Goal: Find contact information: Find contact information

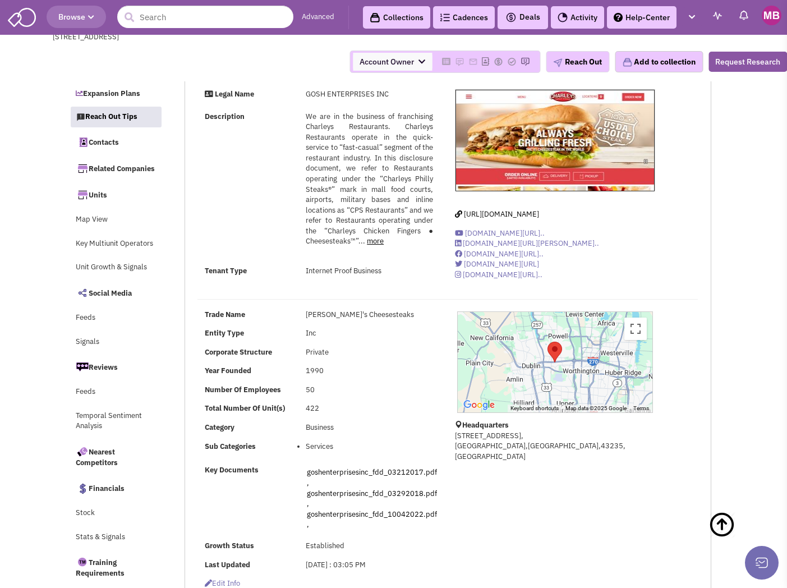
select select "4"
select select
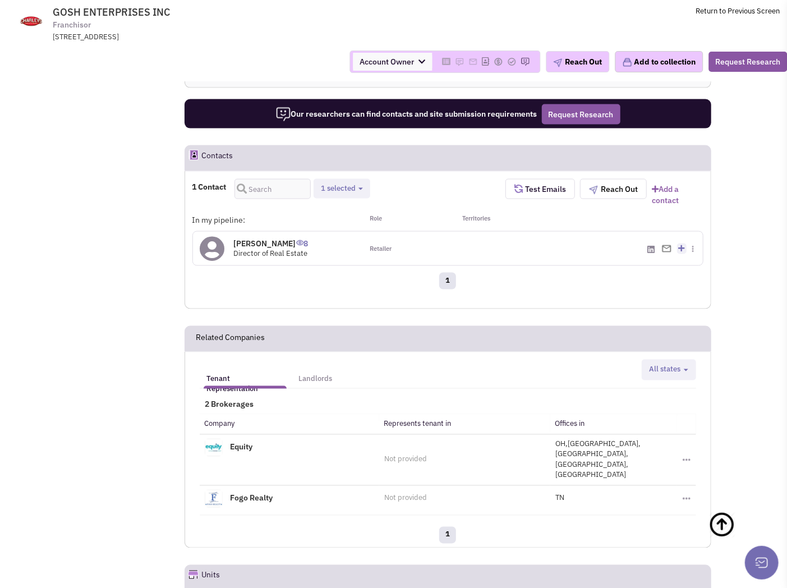
scroll to position [10, 0]
click at [331, 8] on span "GOSH ENTERPRISES INC Franchisor [STREET_ADDRESS]" at bounding box center [204, 24] width 281 height 36
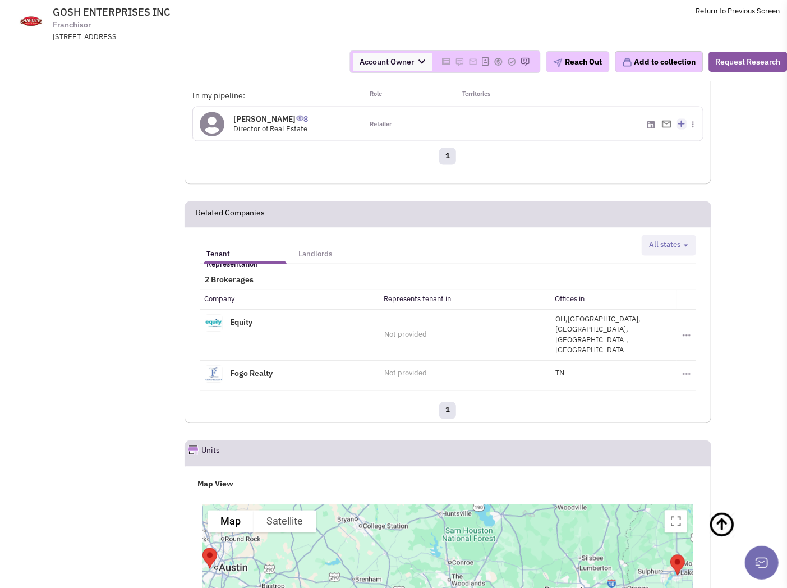
scroll to position [808, 0]
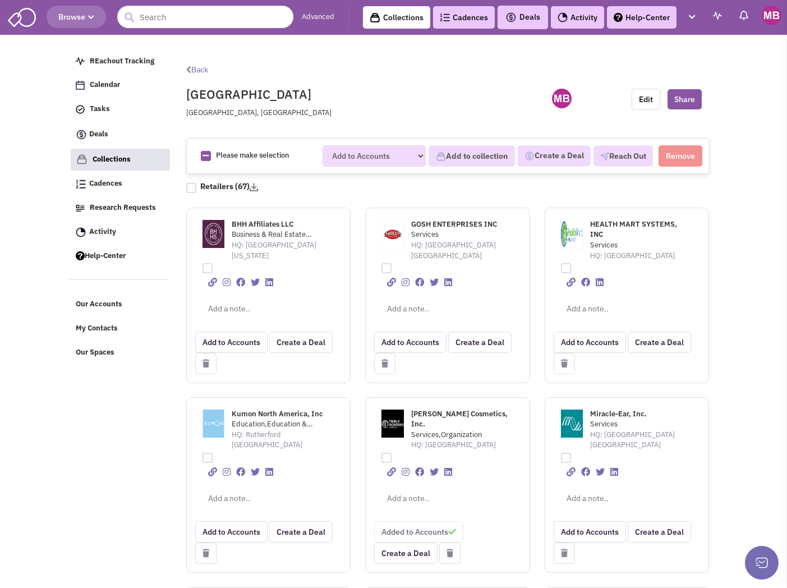
scroll to position [62, 0]
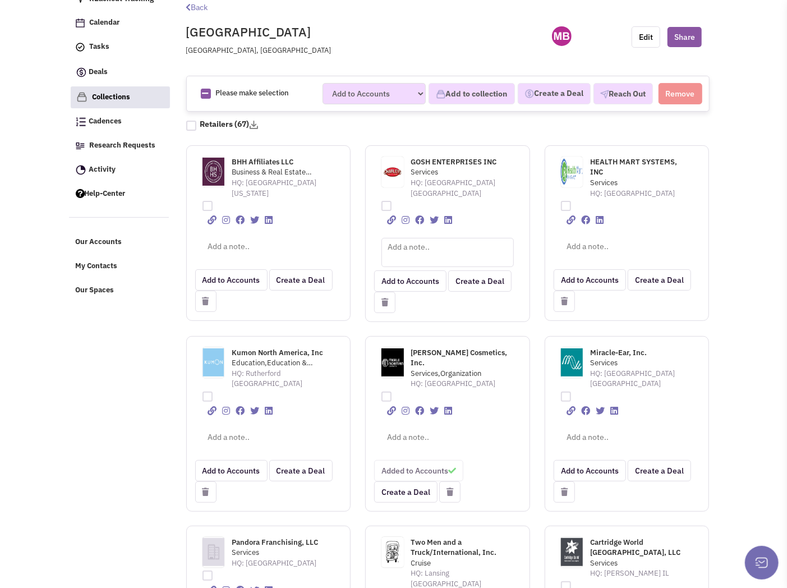
click at [415, 238] on textarea at bounding box center [447, 252] width 132 height 29
click at [428, 158] on span "GOSH ENTERPRISES INC" at bounding box center [454, 162] width 86 height 10
click at [458, 238] on div "Emailed Byrce Cav" at bounding box center [447, 246] width 147 height 16
click at [453, 238] on p "Emailed Byrce Cav" at bounding box center [447, 243] width 132 height 11
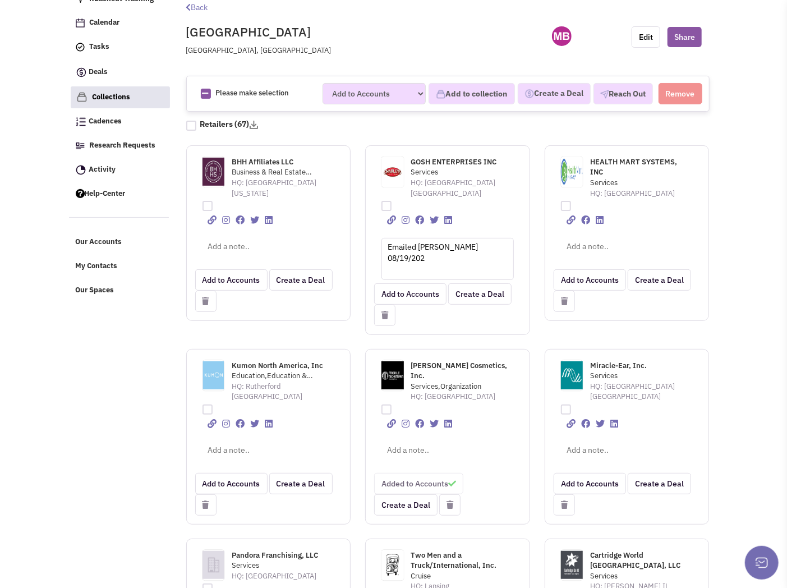
type textarea "Emailed Byrce Kavanagh 08/19/2025"
click at [349, 335] on div "Kumon North America, Inc Education,Education & Training HQ: Rutherford NJ" at bounding box center [268, 430] width 179 height 190
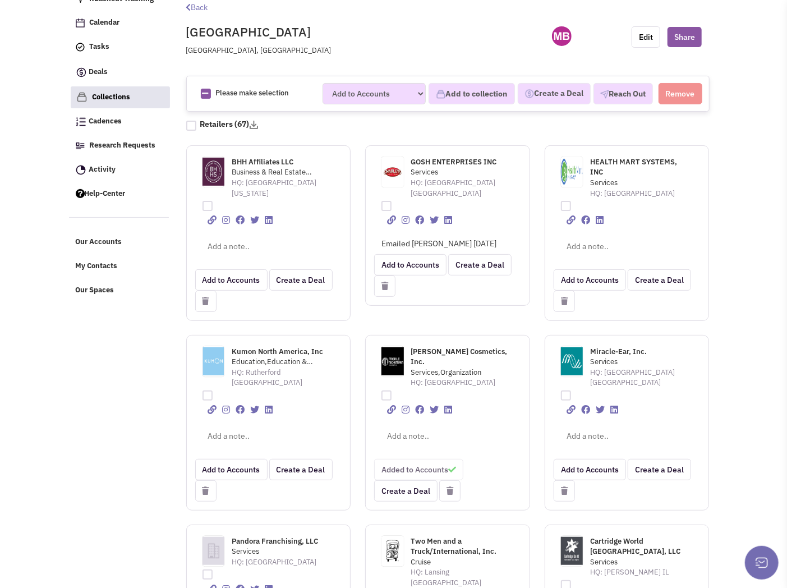
click at [255, 348] on span "Kumon North America, Inc" at bounding box center [277, 352] width 91 height 10
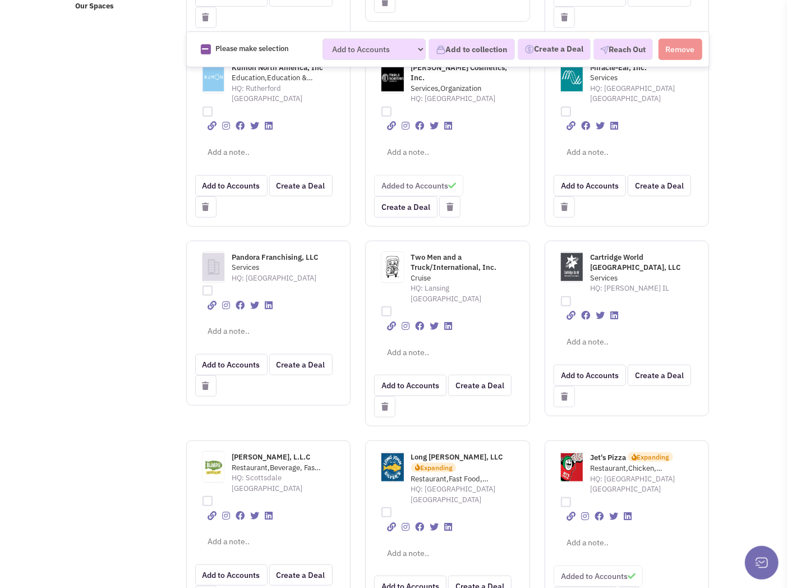
scroll to position [373, 0]
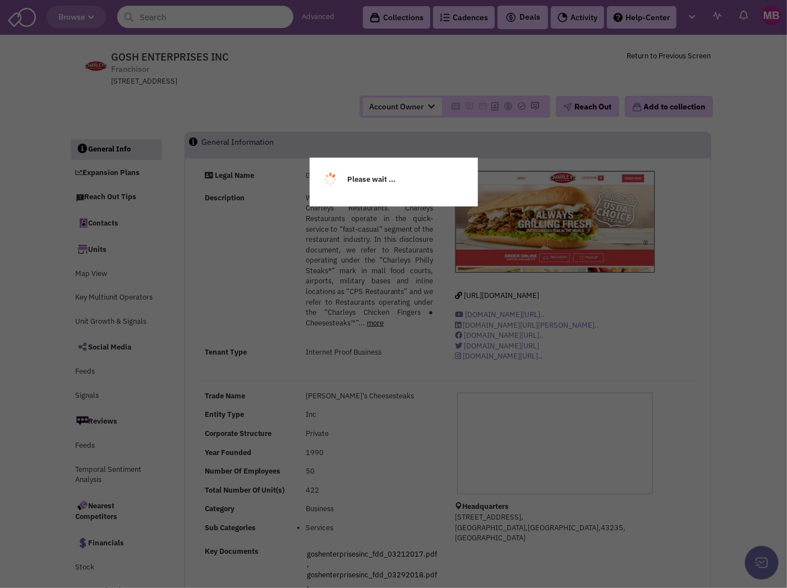
select select
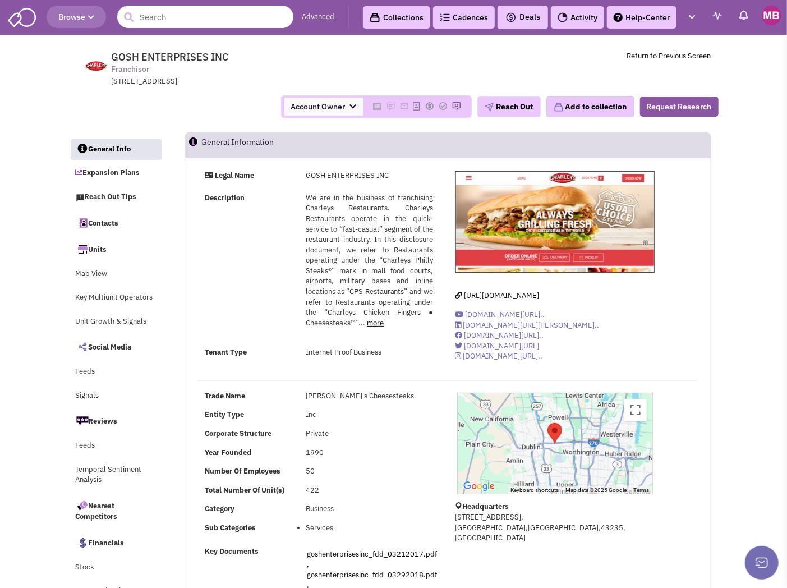
click at [112, 221] on link "Contacts" at bounding box center [115, 223] width 91 height 24
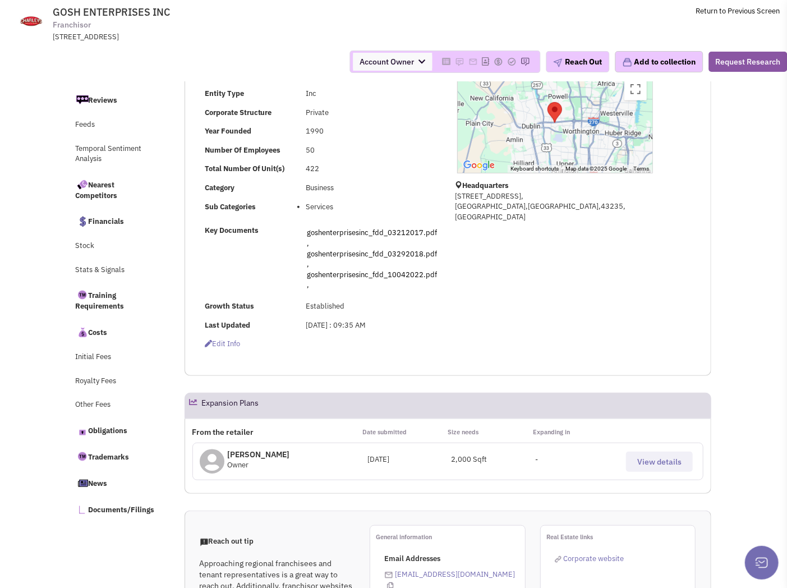
select select
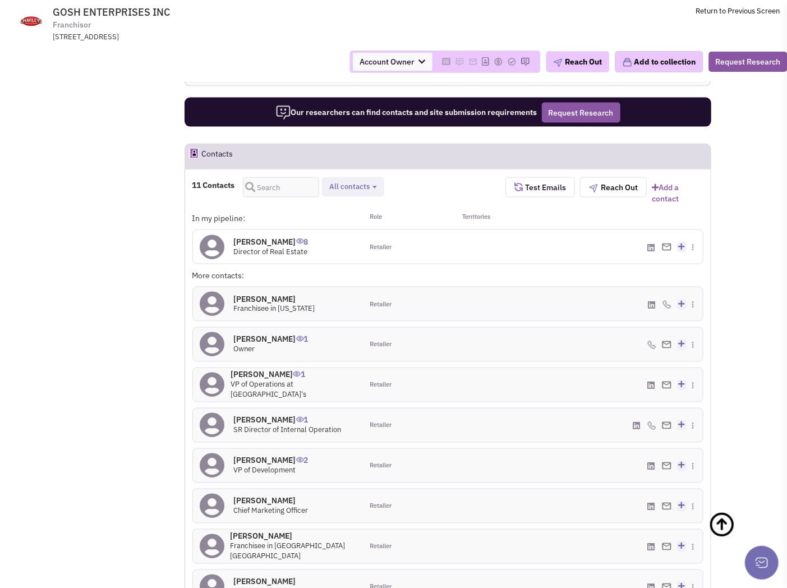
scroll to position [870, 0]
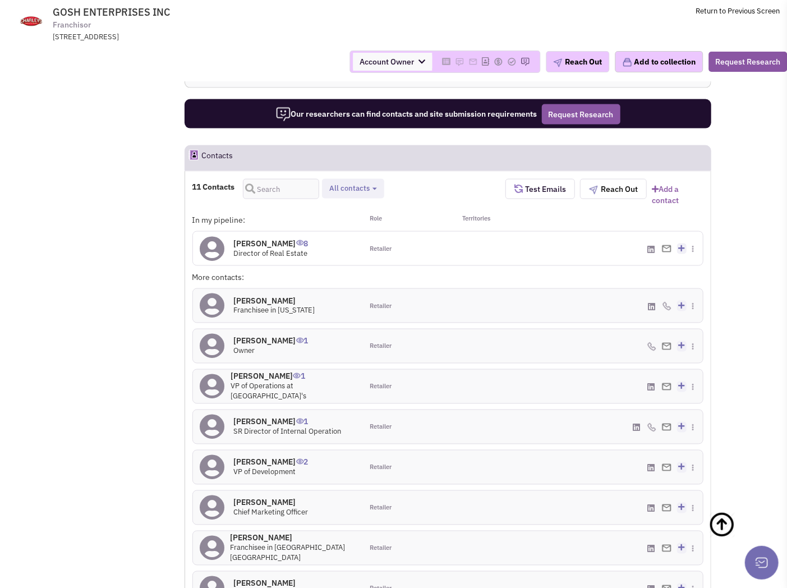
drag, startPoint x: 292, startPoint y: 224, endPoint x: 234, endPoint y: 221, distance: 57.8
click at [234, 238] on h4 "Brice Kavanagh 8" at bounding box center [271, 243] width 75 height 10
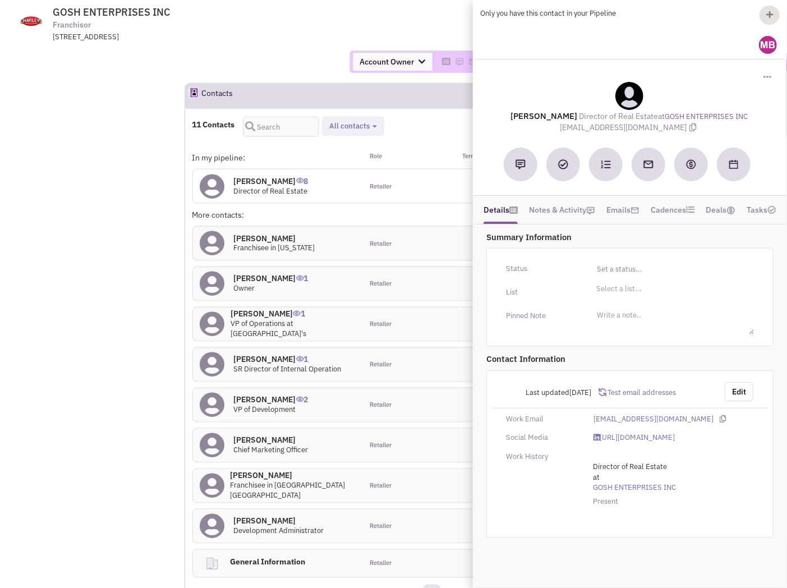
scroll to position [995, 0]
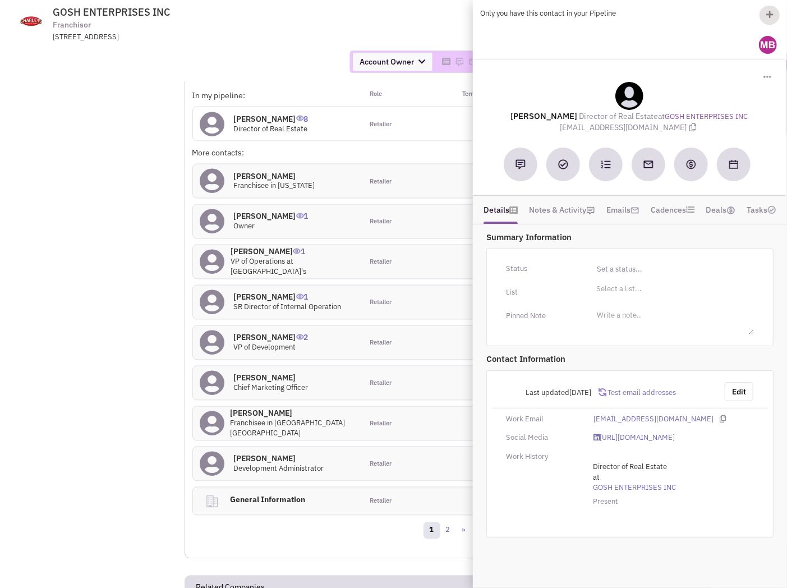
click at [634, 394] on span "Test email addresses" at bounding box center [641, 392] width 70 height 10
click at [619, 210] on link "Emails" at bounding box center [622, 209] width 33 height 17
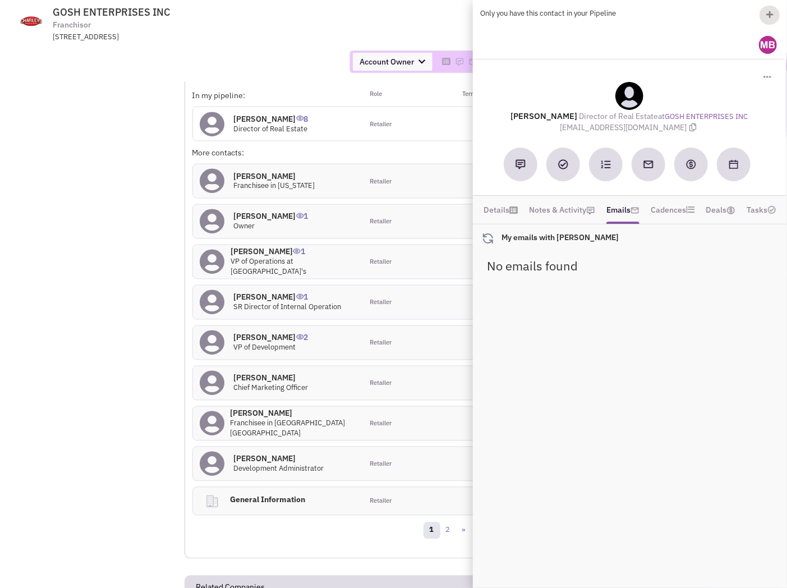
click at [557, 210] on link "Notes & Activity" at bounding box center [562, 209] width 66 height 17
click at [490, 212] on link "Details" at bounding box center [500, 209] width 34 height 17
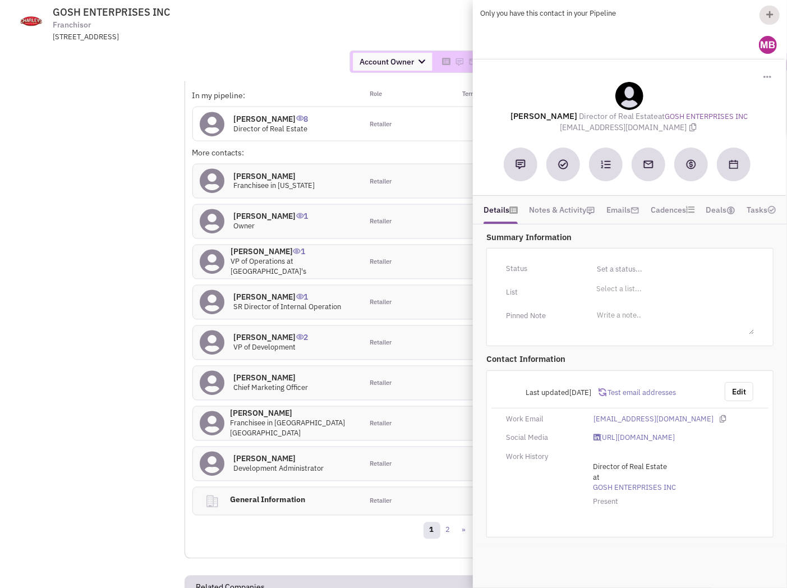
click at [215, 17] on span "GOSH ENTERPRISES INC Franchisor 2500 FARMERS DR STE 140, COLUMBUS, OH, 43235" at bounding box center [204, 24] width 281 height 36
click at [232, 24] on span "GOSH ENTERPRISES INC Franchisor 2500 FARMERS DR STE 140, COLUMBUS, OH, 43235" at bounding box center [204, 24] width 281 height 36
click at [237, 34] on div "2500 FARMERS DR STE 140, COLUMBUS, OH, 43235" at bounding box center [199, 37] width 293 height 11
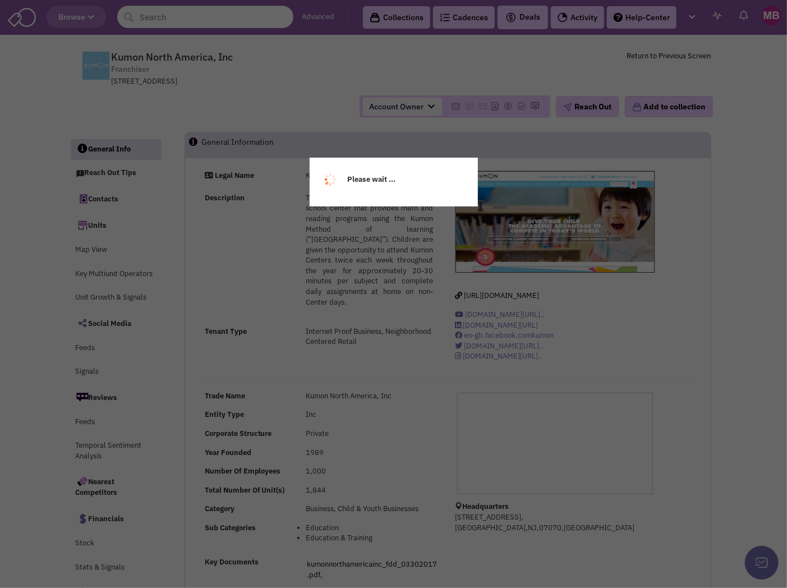
select select
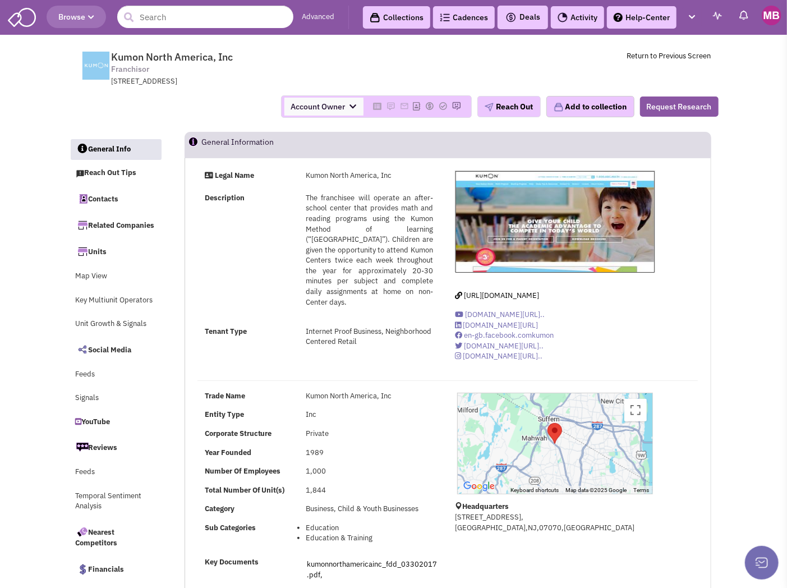
click at [112, 199] on link "Contacts" at bounding box center [115, 199] width 91 height 24
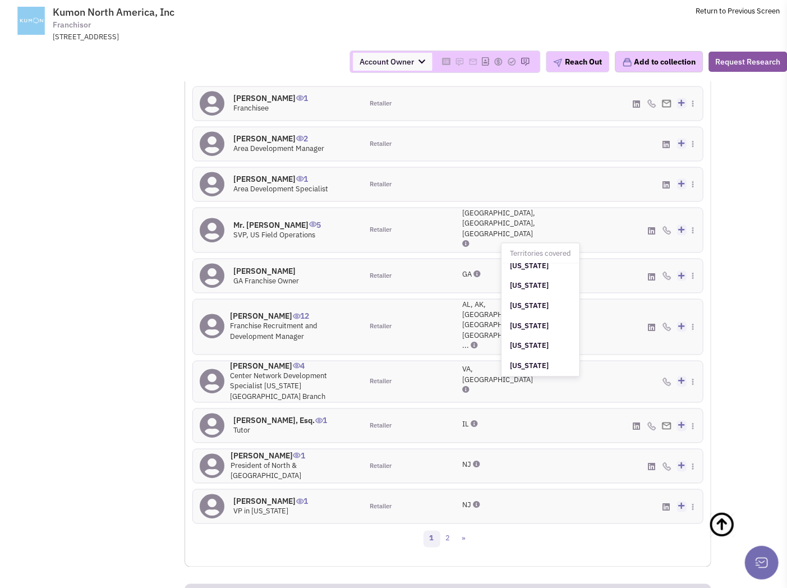
scroll to position [860, 0]
click at [340, 311] on div "Thomas Kuczek 12 Franchise Recruitment and Development Manager" at bounding box center [292, 326] width 125 height 31
click at [265, 311] on h4 "Thomas Kuczek 12" at bounding box center [292, 316] width 125 height 10
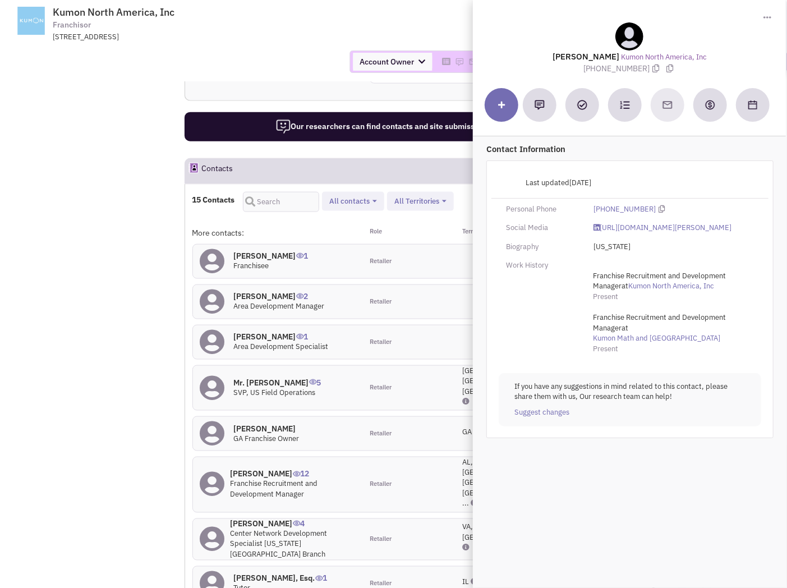
scroll to position [742, 0]
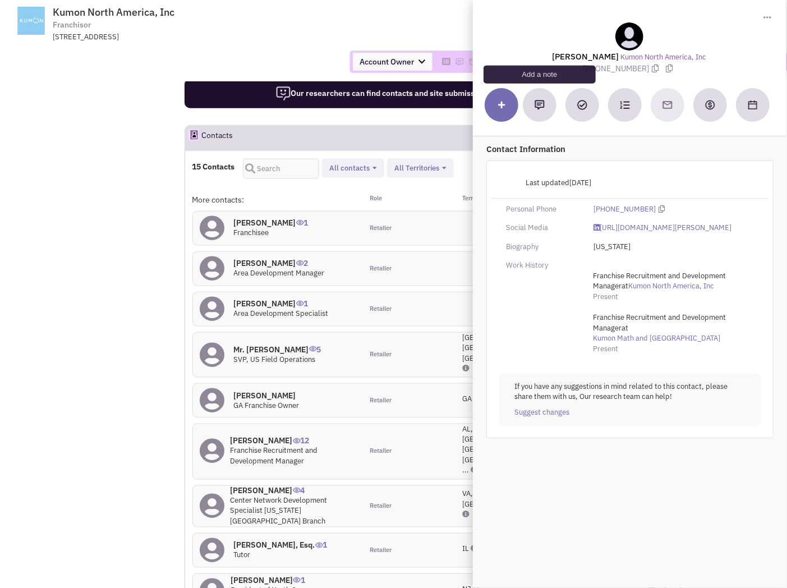
click at [539, 100] on img at bounding box center [539, 105] width 10 height 10
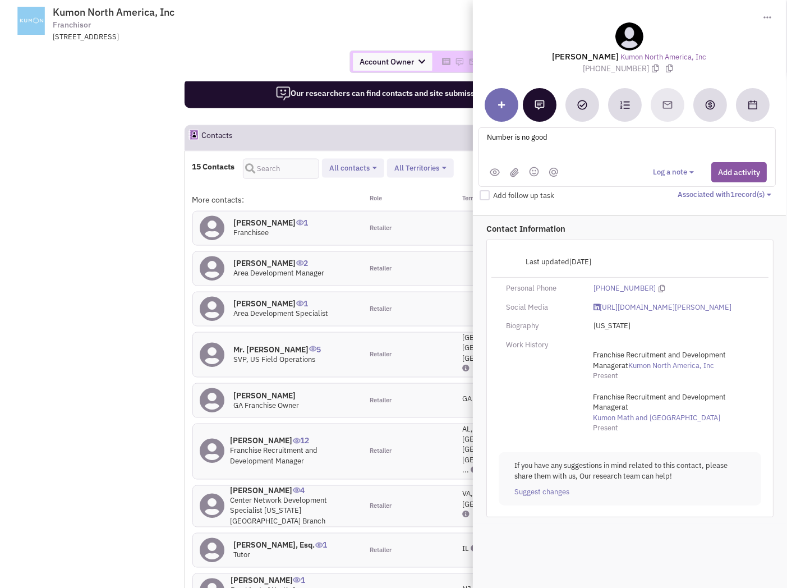
type textarea "Number is no good"
click at [625, 202] on div "Number is no good" at bounding box center [629, 145] width 313 height 142
click at [522, 18] on div "Toggle Dropdown Download contact card (.vcf)" at bounding box center [629, 16] width 302 height 11
click at [536, 63] on div "Thomas Kuczek Kumon North America, Inc (210) 981-7544" at bounding box center [629, 48] width 302 height 52
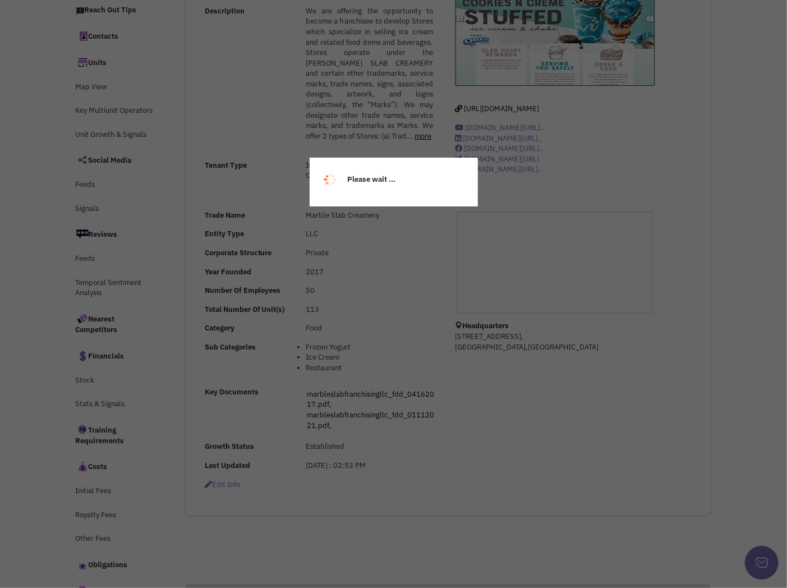
scroll to position [163, 0]
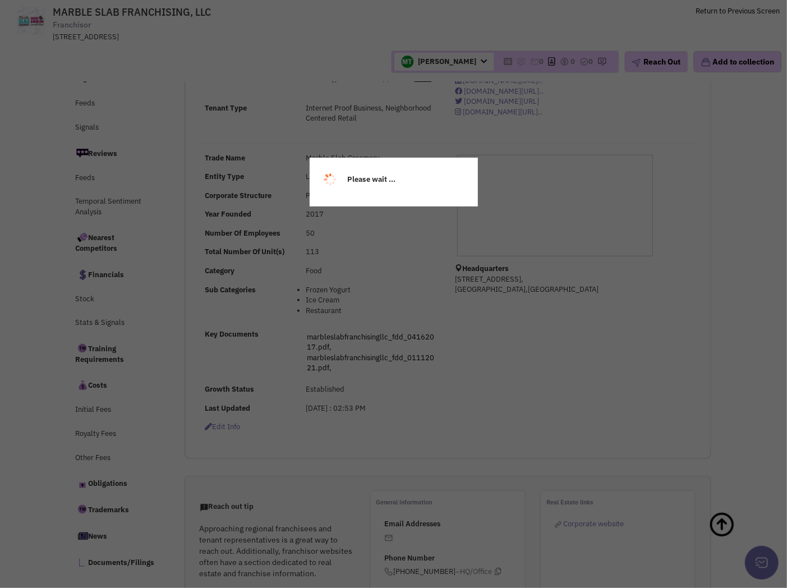
select select
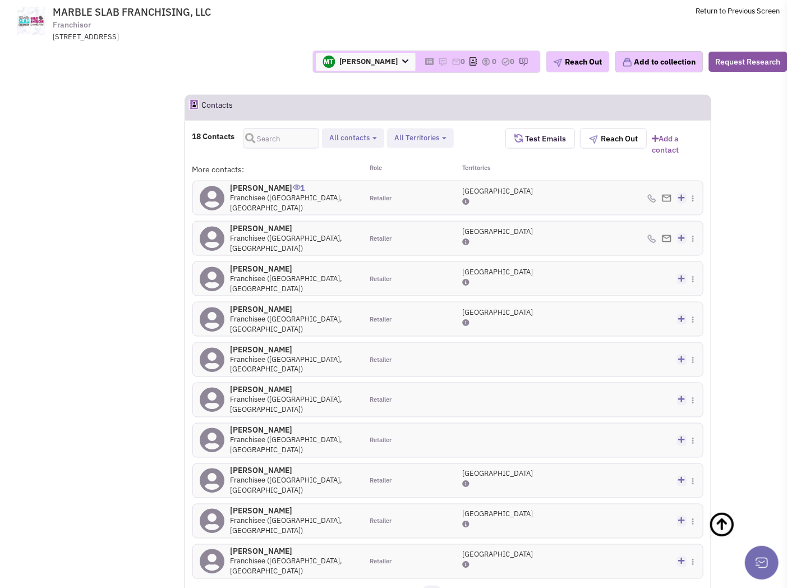
scroll to position [823, 0]
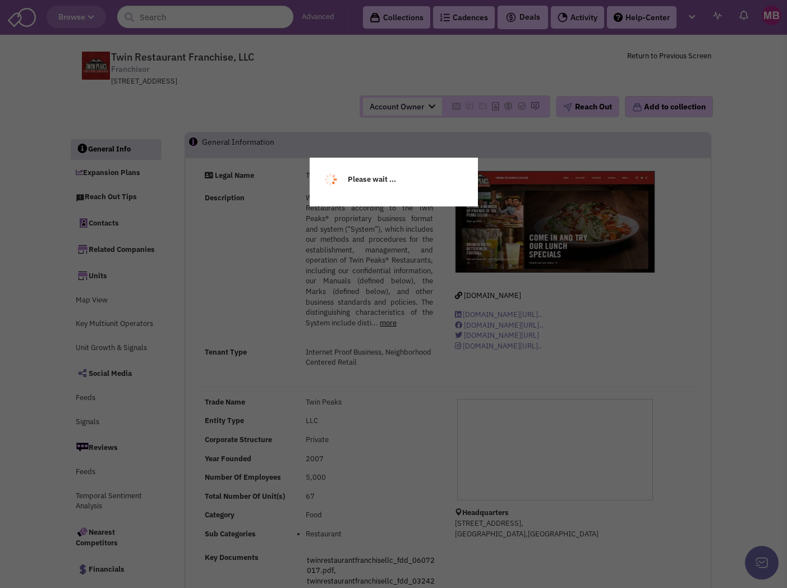
select select
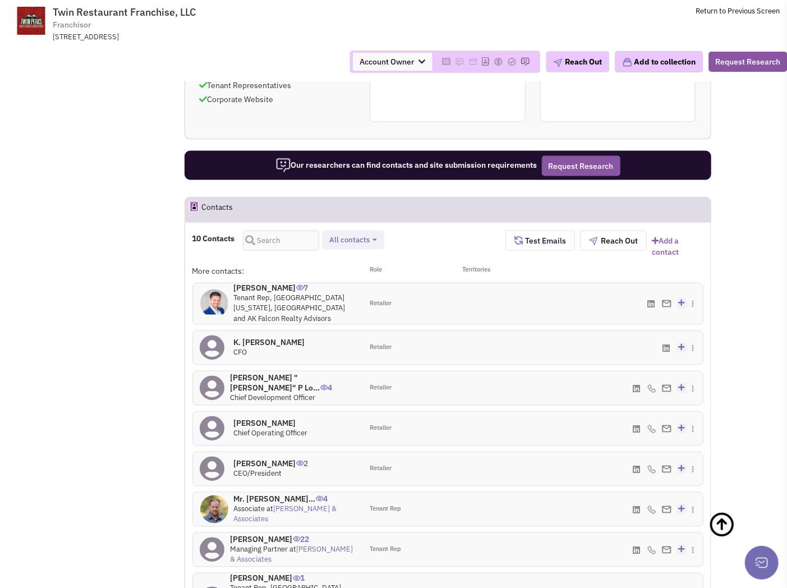
scroll to position [935, 0]
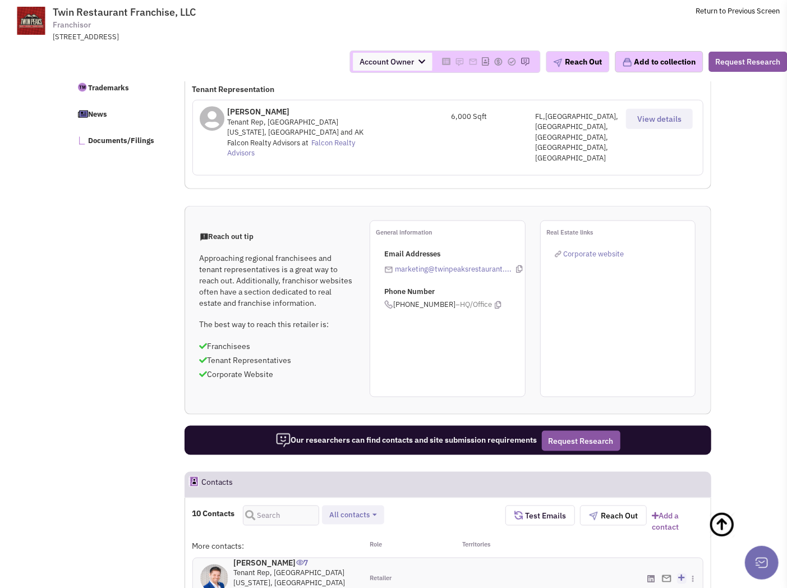
scroll to position [624, 0]
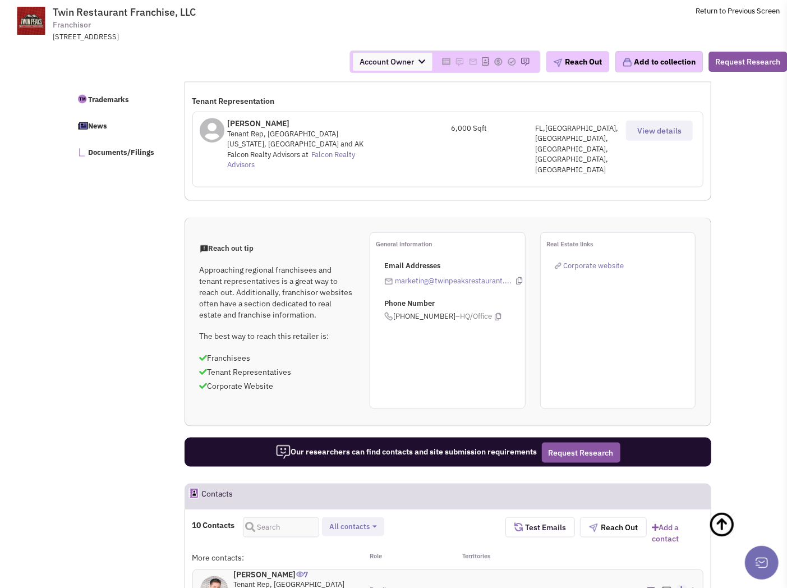
click at [535, 517] on button "Test Emails" at bounding box center [540, 527] width 70 height 20
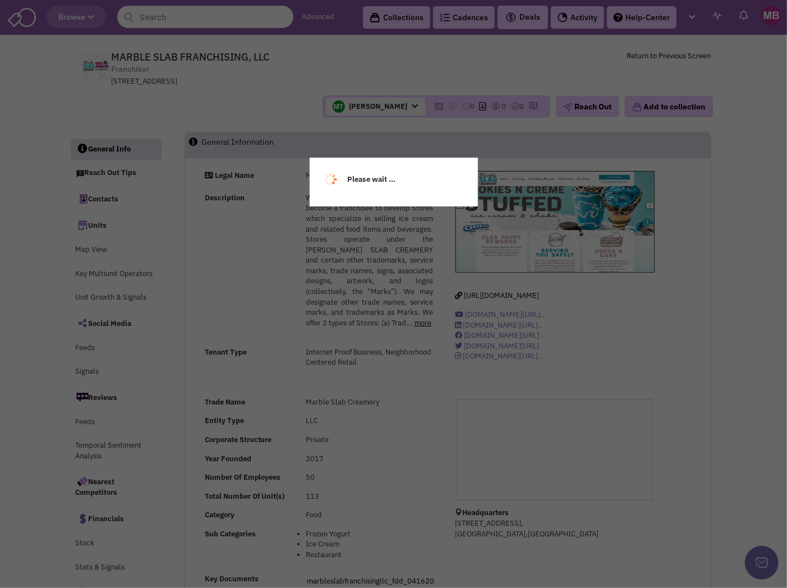
select select
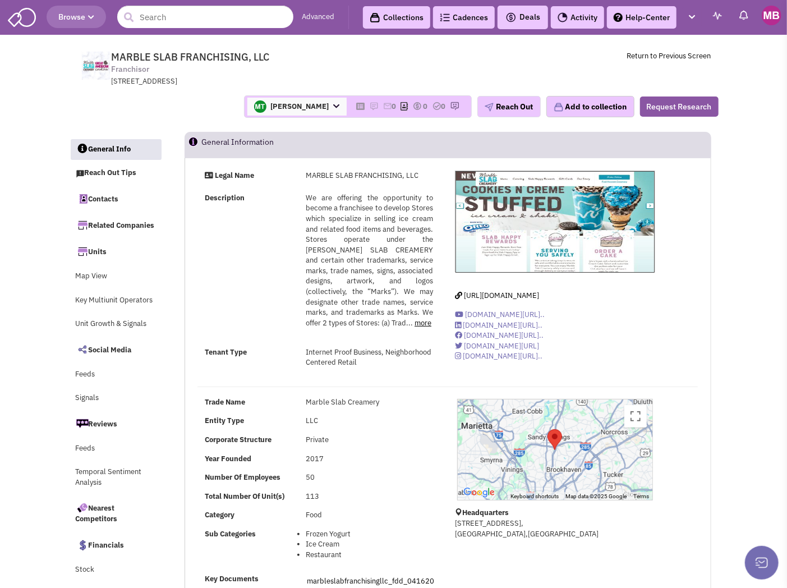
click at [224, 279] on div "Description We are offering the opportunity to become a franchisee to develop S…" at bounding box center [318, 266] width 243 height 146
